Goal: Use online tool/utility: Utilize a website feature to perform a specific function

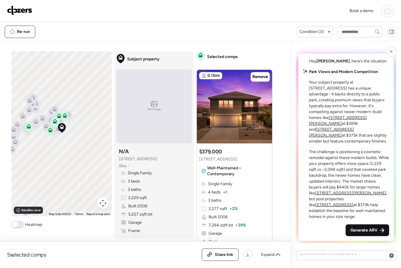
click at [358, 229] on span "Generate ARV" at bounding box center [364, 230] width 27 height 6
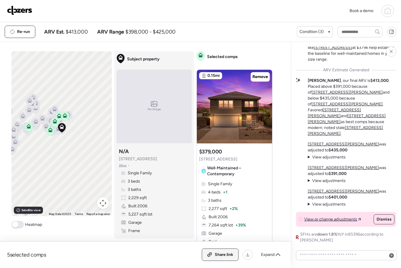
click at [217, 255] on span "Share link" at bounding box center [224, 255] width 19 height 6
click at [16, 11] on img at bounding box center [19, 10] width 25 height 9
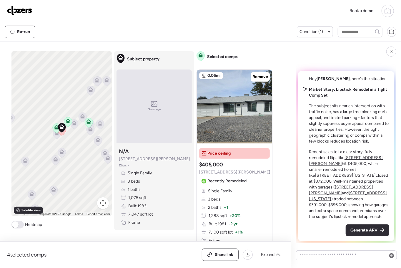
drag, startPoint x: 360, startPoint y: 224, endPoint x: 361, endPoint y: 227, distance: 3.0
click at [359, 224] on div "Generate ARV" at bounding box center [368, 230] width 44 height 12
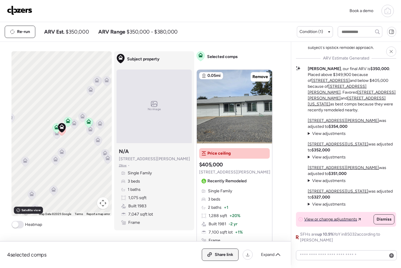
click at [219, 254] on span "Share link" at bounding box center [224, 255] width 19 height 6
click at [25, 12] on img at bounding box center [19, 10] width 25 height 9
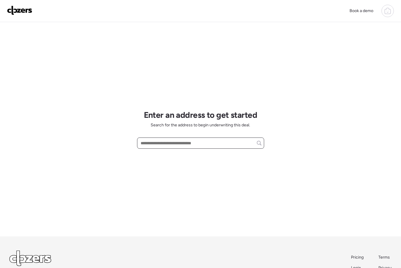
click at [147, 145] on input "text" at bounding box center [201, 143] width 122 height 8
click at [147, 144] on input "text" at bounding box center [201, 143] width 122 height 8
paste input "**********"
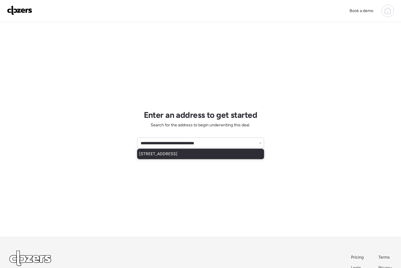
click at [167, 157] on div "1344 E Pueblo Ave, Phoenix, AZ, 85040" at bounding box center [200, 154] width 127 height 11
type input "**********"
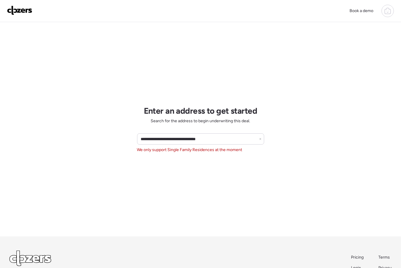
click at [265, 140] on div "**********" at bounding box center [200, 154] width 401 height 309
click at [261, 139] on icon at bounding box center [260, 139] width 2 height 2
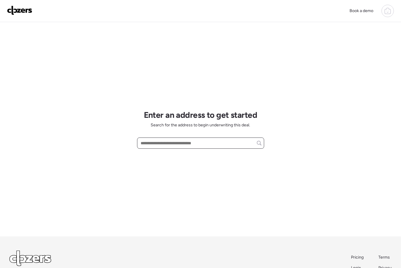
paste input "**********"
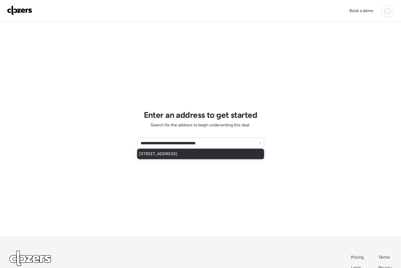
click at [178, 157] on span "[STREET_ADDRESS]" at bounding box center [159, 154] width 38 height 6
type input "**********"
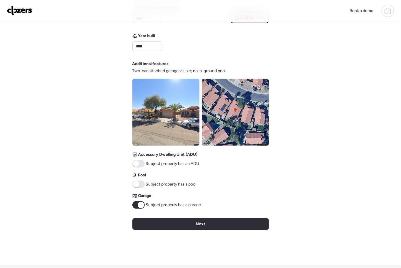
scroll to position [228, 0]
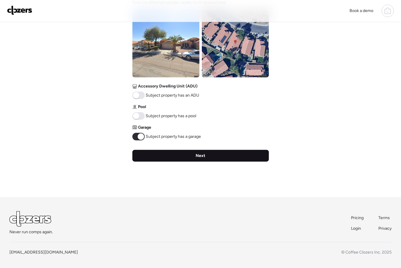
click at [208, 155] on div "Next" at bounding box center [200, 156] width 137 height 12
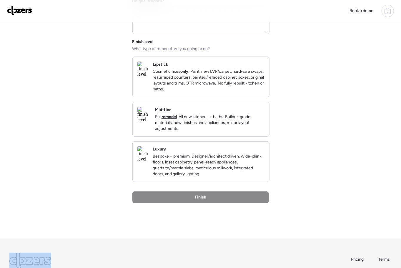
scroll to position [0, 0]
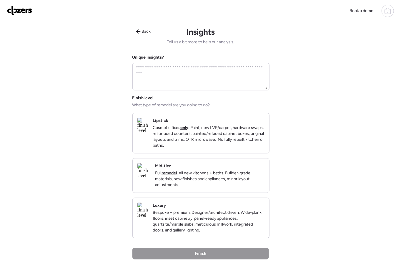
drag, startPoint x: 212, startPoint y: 144, endPoint x: 211, endPoint y: 149, distance: 4.9
click at [211, 144] on p "Cosmetic fixes only : Paint, new LVP/carpet, hardware swaps, resurfaced counter…" at bounding box center [209, 137] width 112 height 24
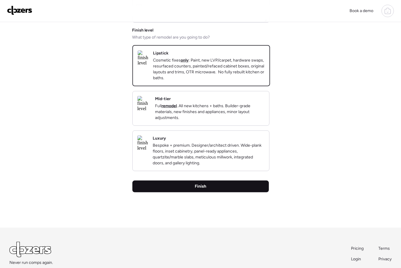
click at [211, 192] on div "Finish" at bounding box center [200, 186] width 137 height 12
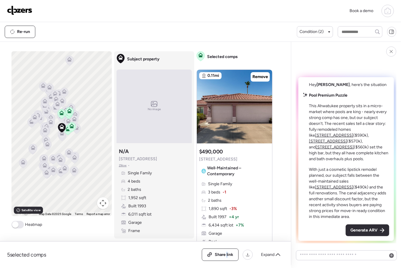
drag, startPoint x: 228, startPoint y: 253, endPoint x: 276, endPoint y: 244, distance: 49.4
click at [228, 253] on span "Share link" at bounding box center [224, 255] width 19 height 6
click at [356, 230] on span "Generate ARV" at bounding box center [364, 230] width 27 height 6
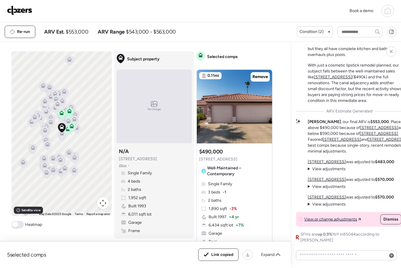
click at [25, 16] on link at bounding box center [19, 11] width 25 height 11
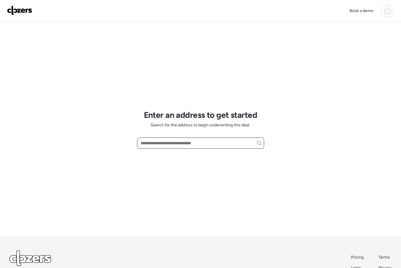
click at [153, 145] on input "text" at bounding box center [201, 143] width 122 height 8
click at [153, 144] on input "text" at bounding box center [201, 143] width 122 height 8
paste input "**********"
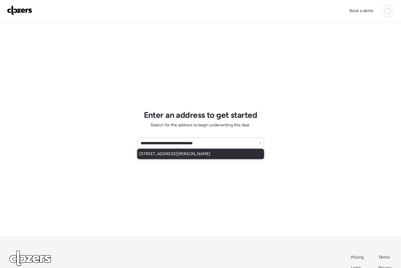
click at [203, 157] on div "[STREET_ADDRESS][PERSON_NAME]" at bounding box center [200, 154] width 127 height 11
type input "**********"
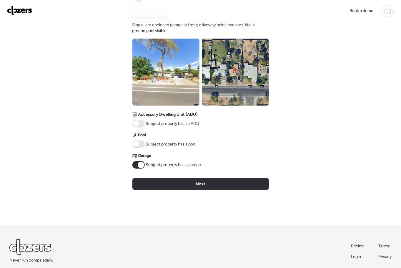
click at [193, 186] on div "Next" at bounding box center [200, 184] width 137 height 12
click at [193, 186] on div "Verify basic info Please verify that our data for this property is correct. Add…" at bounding box center [200, 20] width 137 height 409
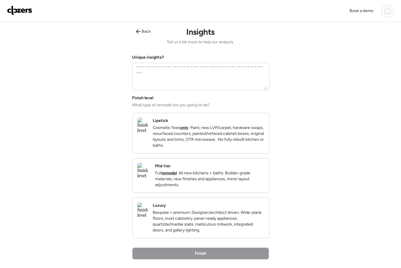
click at [203, 143] on p "Cosmetic fixes only : Paint, new LVP/carpet, hardware swaps, resurfaced counter…" at bounding box center [209, 137] width 112 height 24
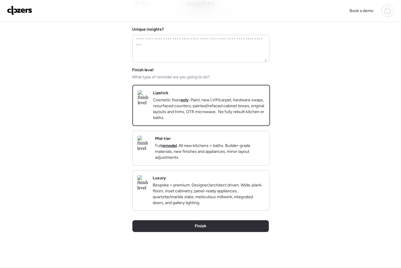
scroll to position [38, 0]
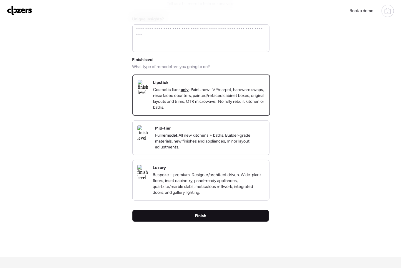
click at [219, 221] on div "Finish" at bounding box center [200, 216] width 137 height 12
